Goal: Check status

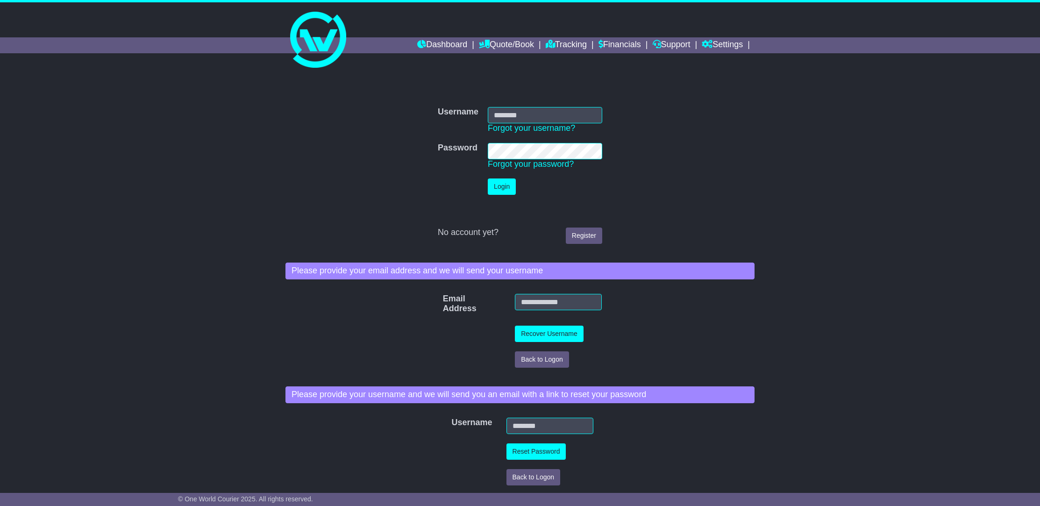
drag, startPoint x: 508, startPoint y: 115, endPoint x: 513, endPoint y: 119, distance: 5.7
click at [509, 116] on input "Username" at bounding box center [545, 115] width 114 height 16
type input "**********"
click at [488, 178] on button "Login" at bounding box center [502, 186] width 28 height 16
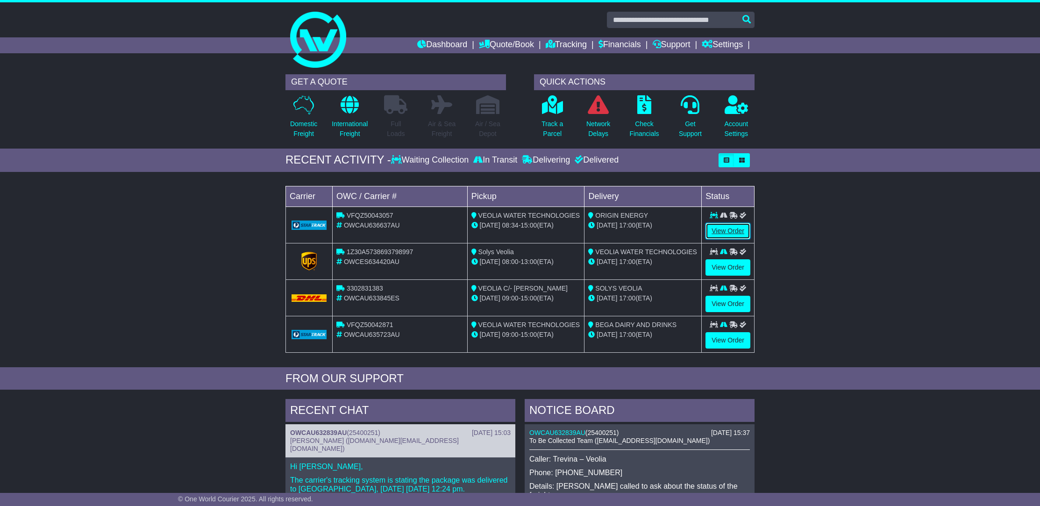
click at [723, 235] on link "View Order" at bounding box center [727, 231] width 45 height 16
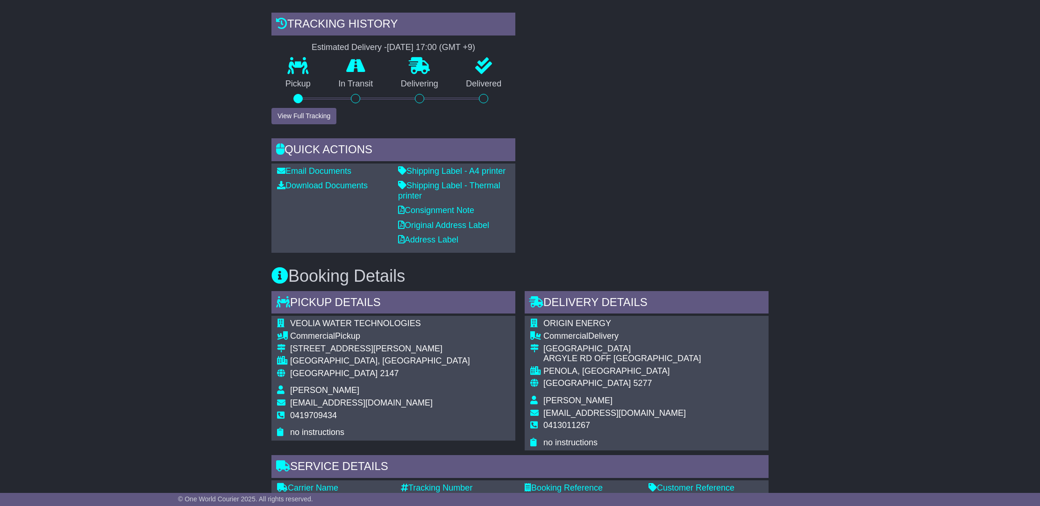
scroll to position [443, 0]
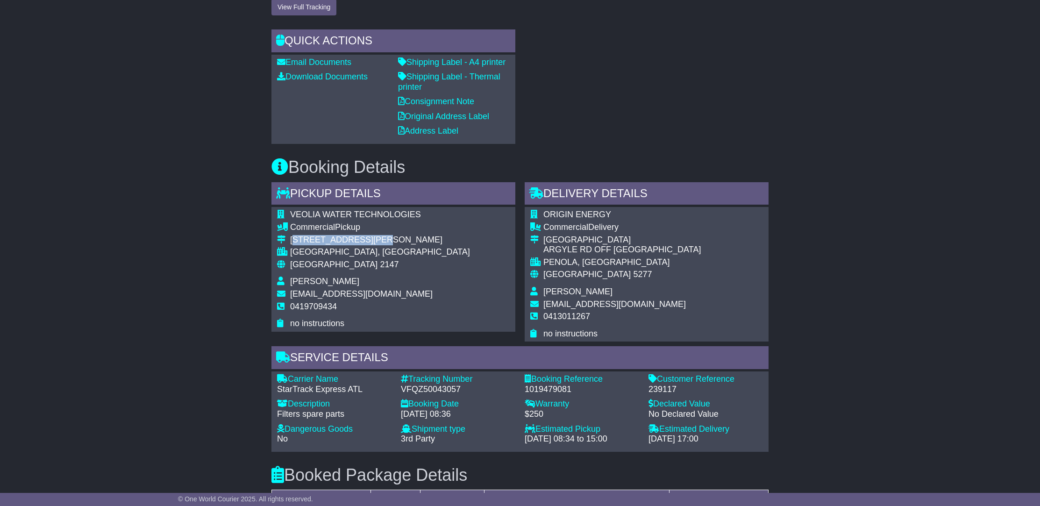
drag, startPoint x: 383, startPoint y: 237, endPoint x: 294, endPoint y: 242, distance: 89.3
click at [293, 242] on div "[STREET_ADDRESS][PERSON_NAME]" at bounding box center [380, 240] width 180 height 10
copy div "NIT [STREET_ADDRESS][PERSON_NAME]"
drag, startPoint x: 339, startPoint y: 280, endPoint x: 292, endPoint y: 284, distance: 46.9
click at [292, 284] on td "[PERSON_NAME]" at bounding box center [380, 283] width 180 height 13
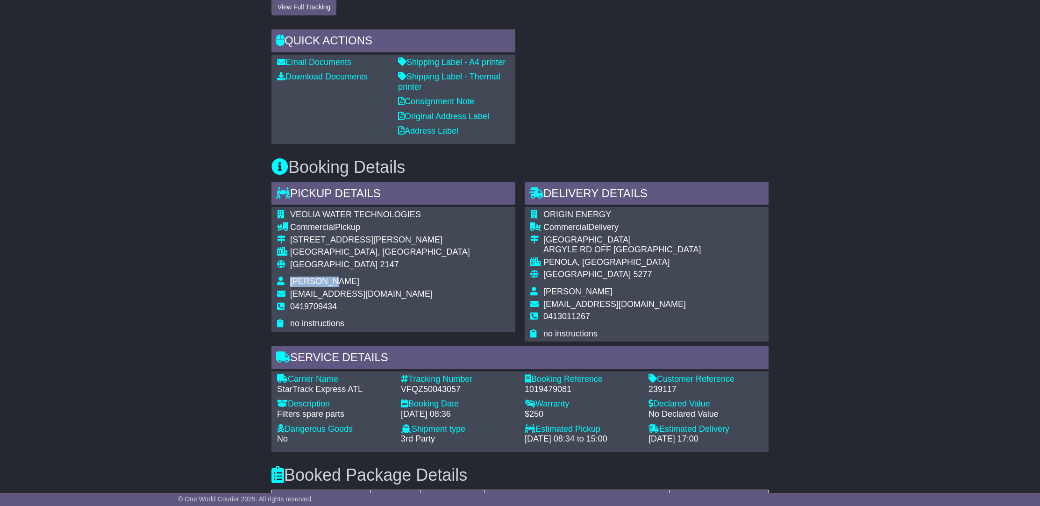
copy span "[PERSON_NAME]"
drag, startPoint x: 341, startPoint y: 301, endPoint x: 295, endPoint y: 312, distance: 47.9
click at [294, 312] on td "0419709434" at bounding box center [380, 310] width 180 height 17
copy span "419709434"
